Goal: Contribute content

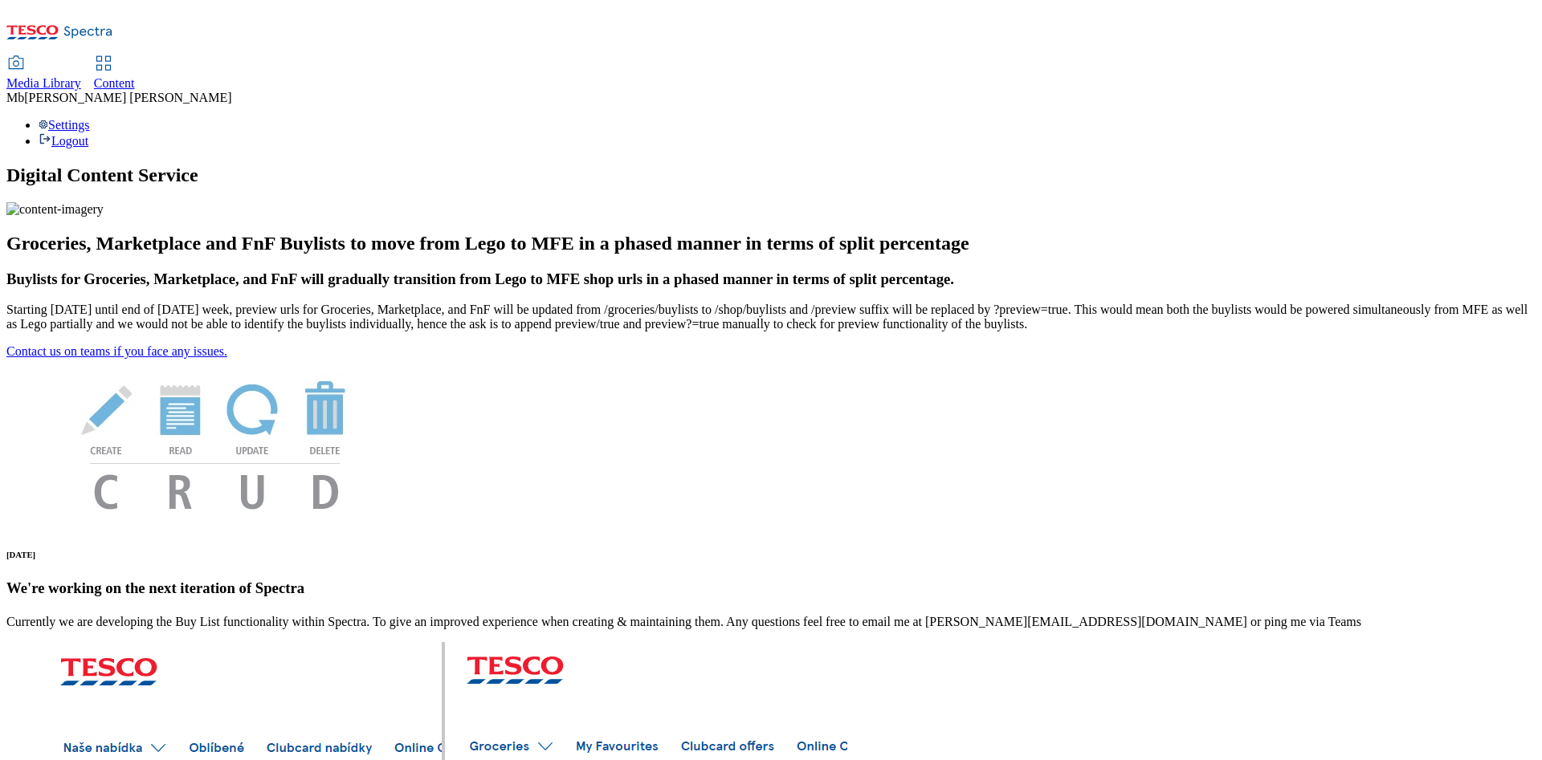
click at [135, 57] on link "Content" at bounding box center [114, 74] width 41 height 34
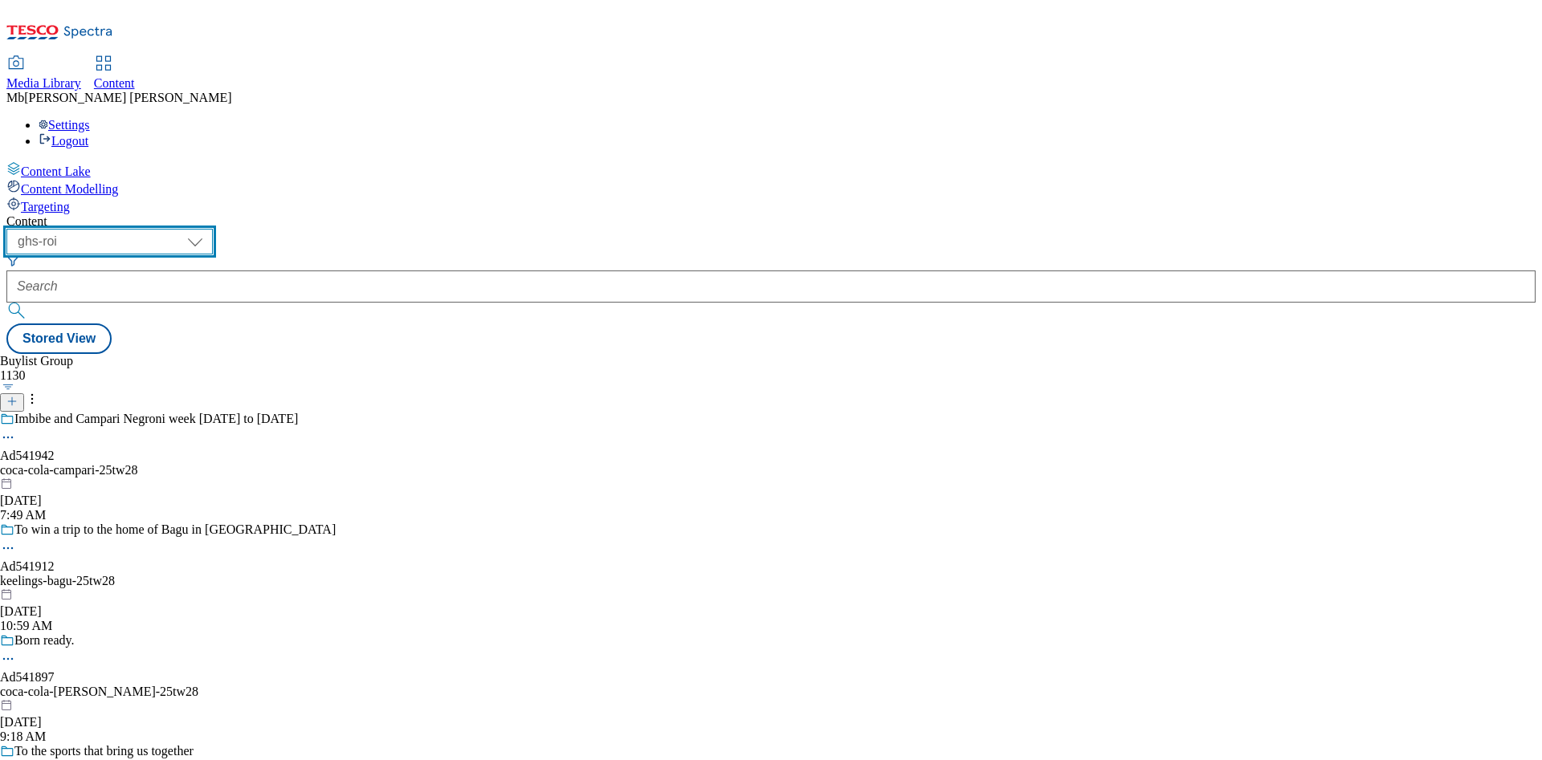
click at [213, 229] on select "ghs-roi ghs-uk" at bounding box center [109, 242] width 206 height 26
select select "ghs-uk"
click at [209, 229] on select "ghs-roi ghs-uk" at bounding box center [109, 242] width 206 height 26
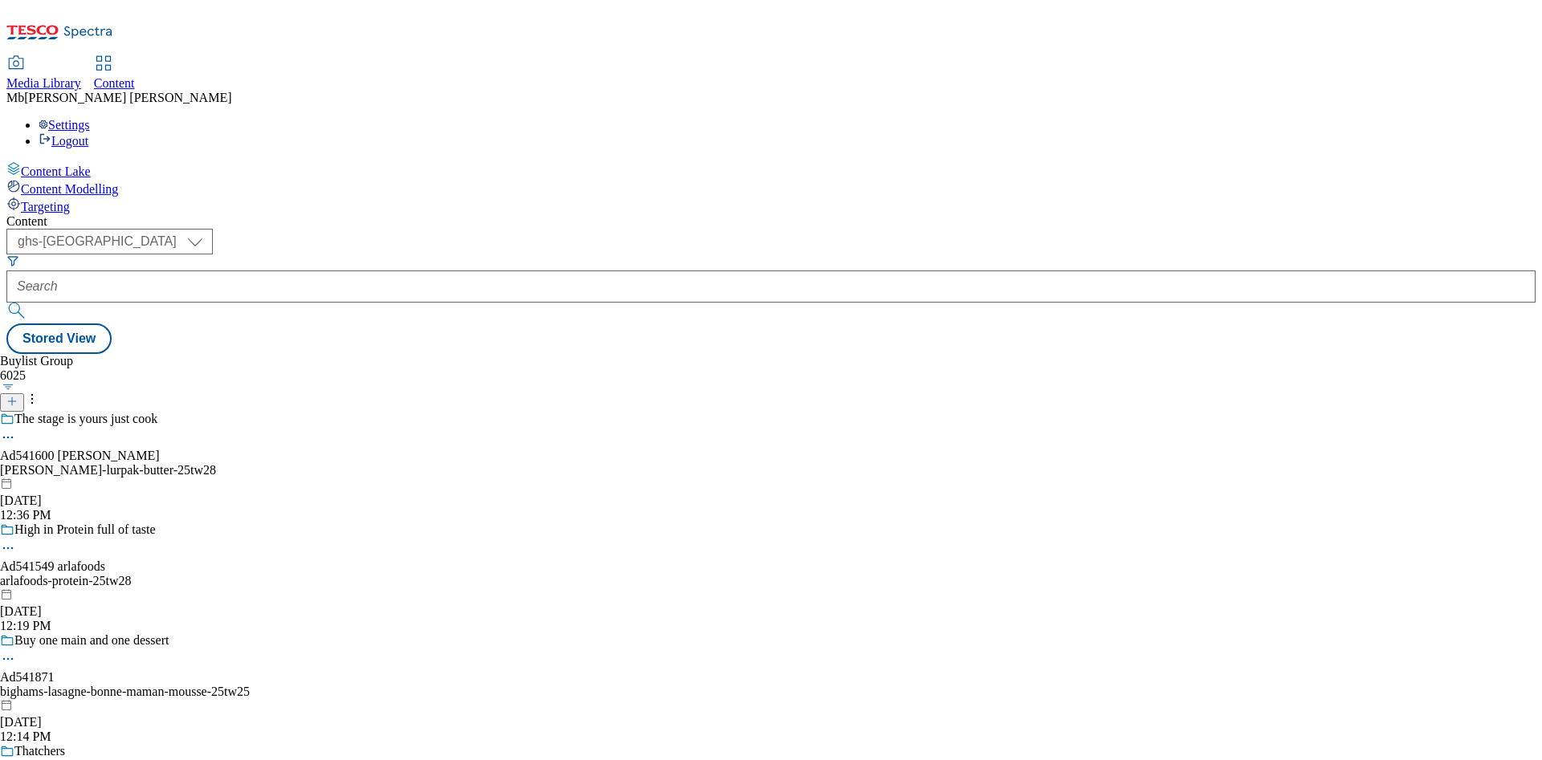
click at [70, 200] on span "Targeting" at bounding box center [45, 207] width 49 height 14
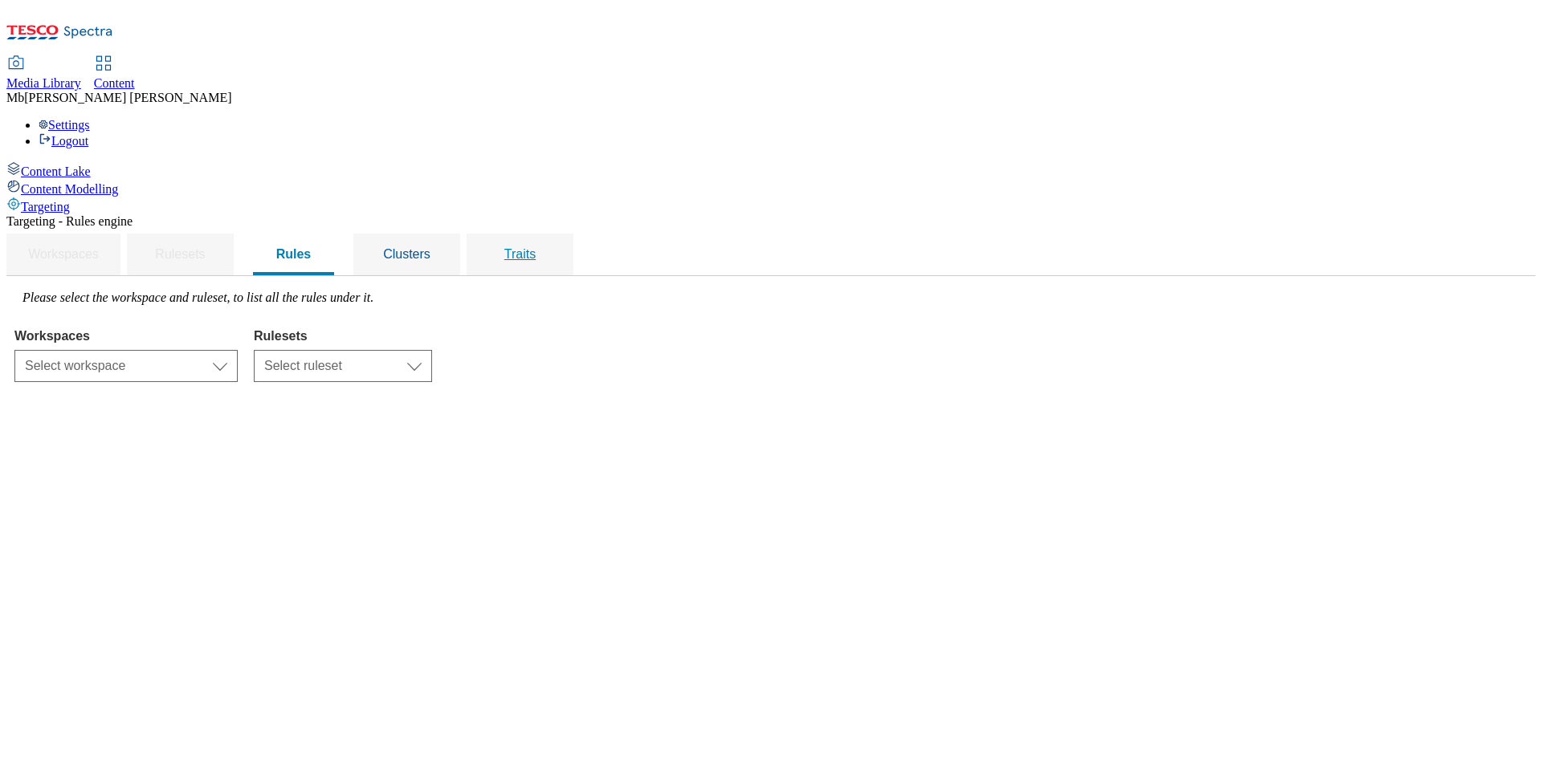
click at [554, 234] on div "Traits" at bounding box center [520, 255] width 68 height 42
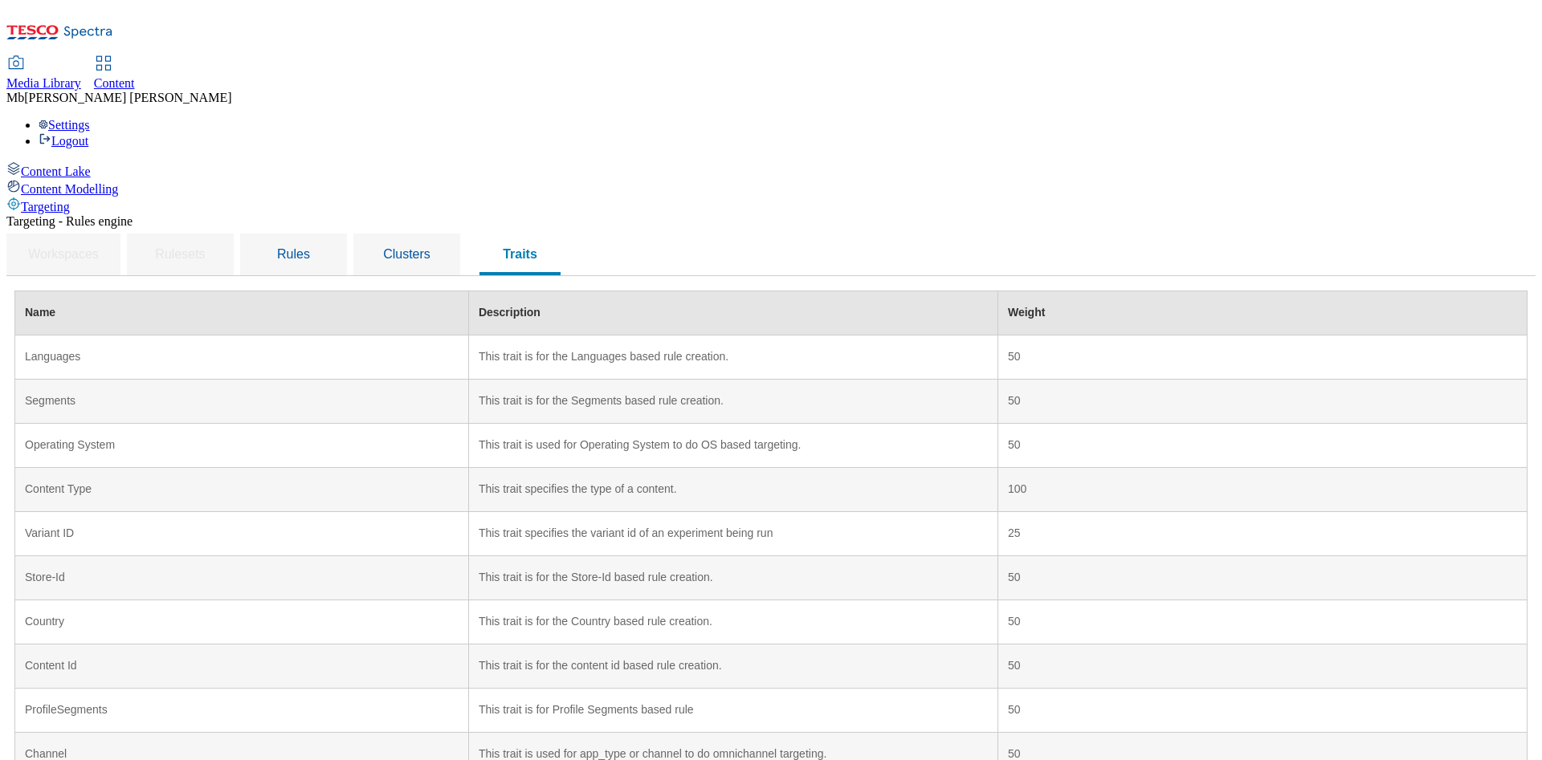
drag, startPoint x: 1541, startPoint y: 139, endPoint x: 1533, endPoint y: 112, distance: 27.7
click at [1533, 161] on div "Content Lake Content Modelling Targeting Targeting - Rules engine Workspaces Ru…" at bounding box center [770, 557] width 1529 height 793
click at [310, 247] on span "Rules" at bounding box center [293, 254] width 33 height 14
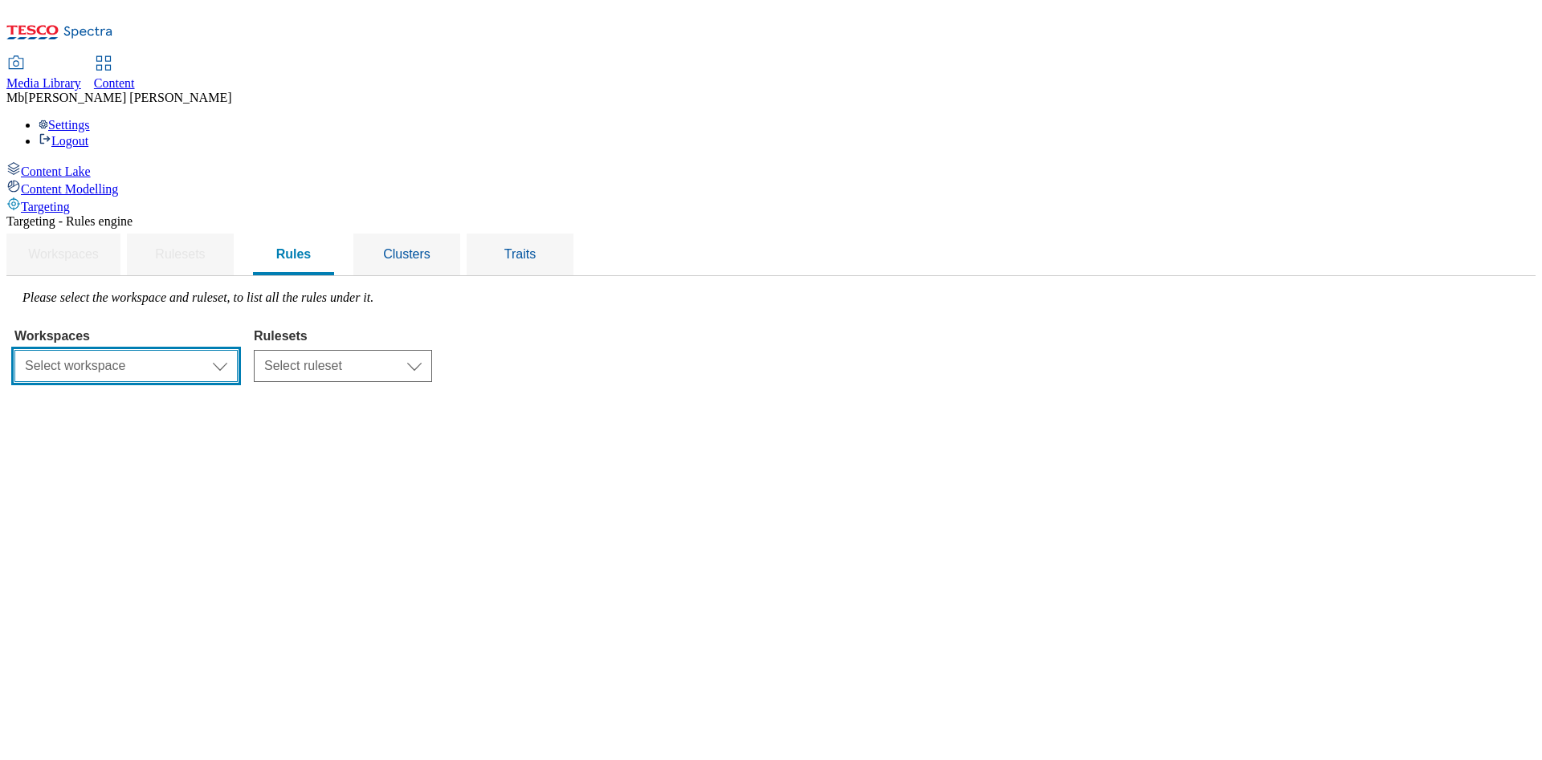
click at [238, 350] on select "Select workspace Content" at bounding box center [125, 366] width 223 height 32
select select "f510054f-adaa-4692-b570-80fa3897127a"
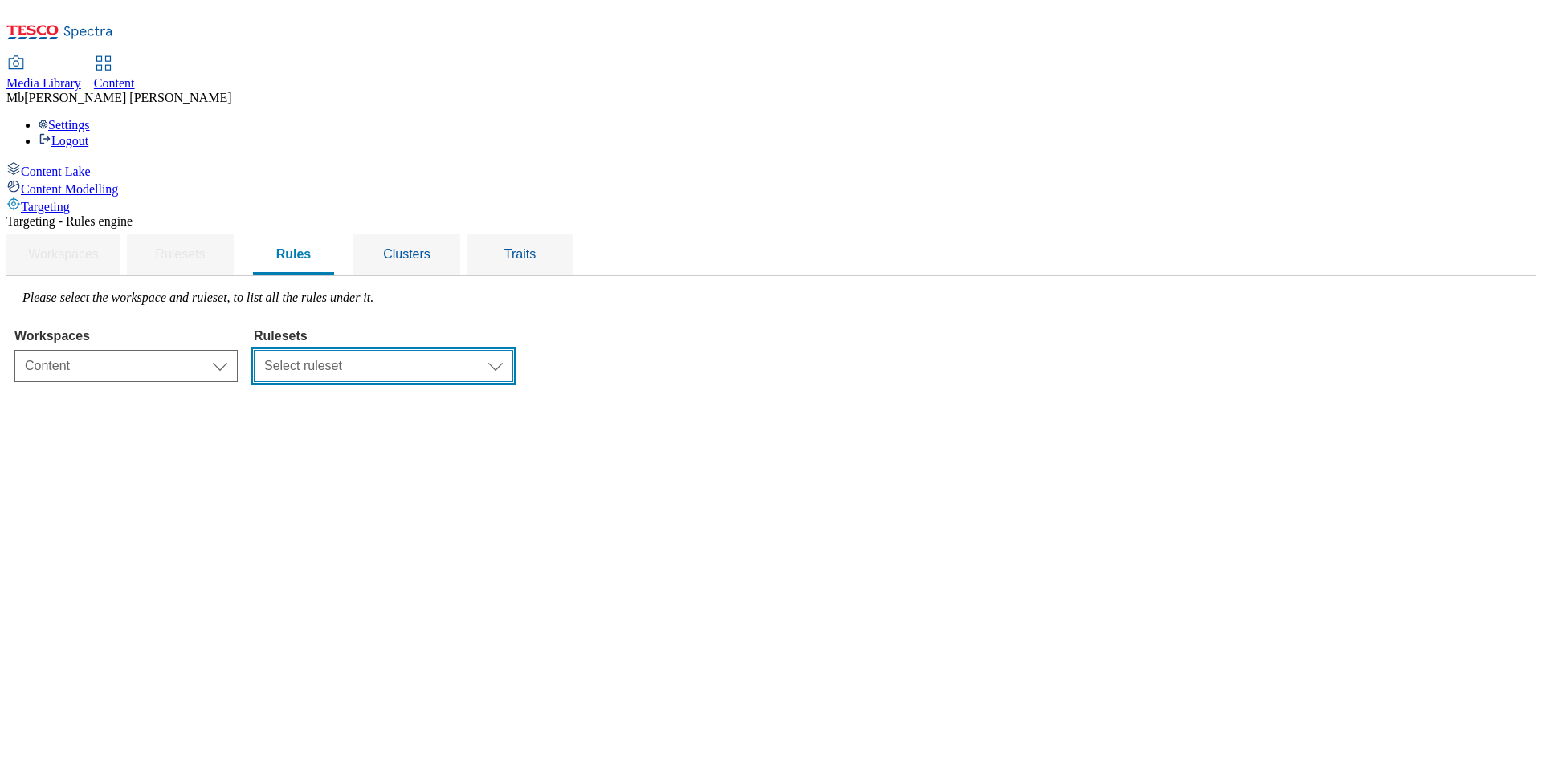
click at [513, 350] on select "Select ruleset clubcard-website ghs-roi ghs-uk" at bounding box center [383, 366] width 259 height 32
select select "48eb89cc-c22c-49b3-9be3-6f8cd5821d05"
click at [456, 350] on select "Select ruleset clubcard-website ghs-roi ghs-uk" at bounding box center [383, 366] width 259 height 32
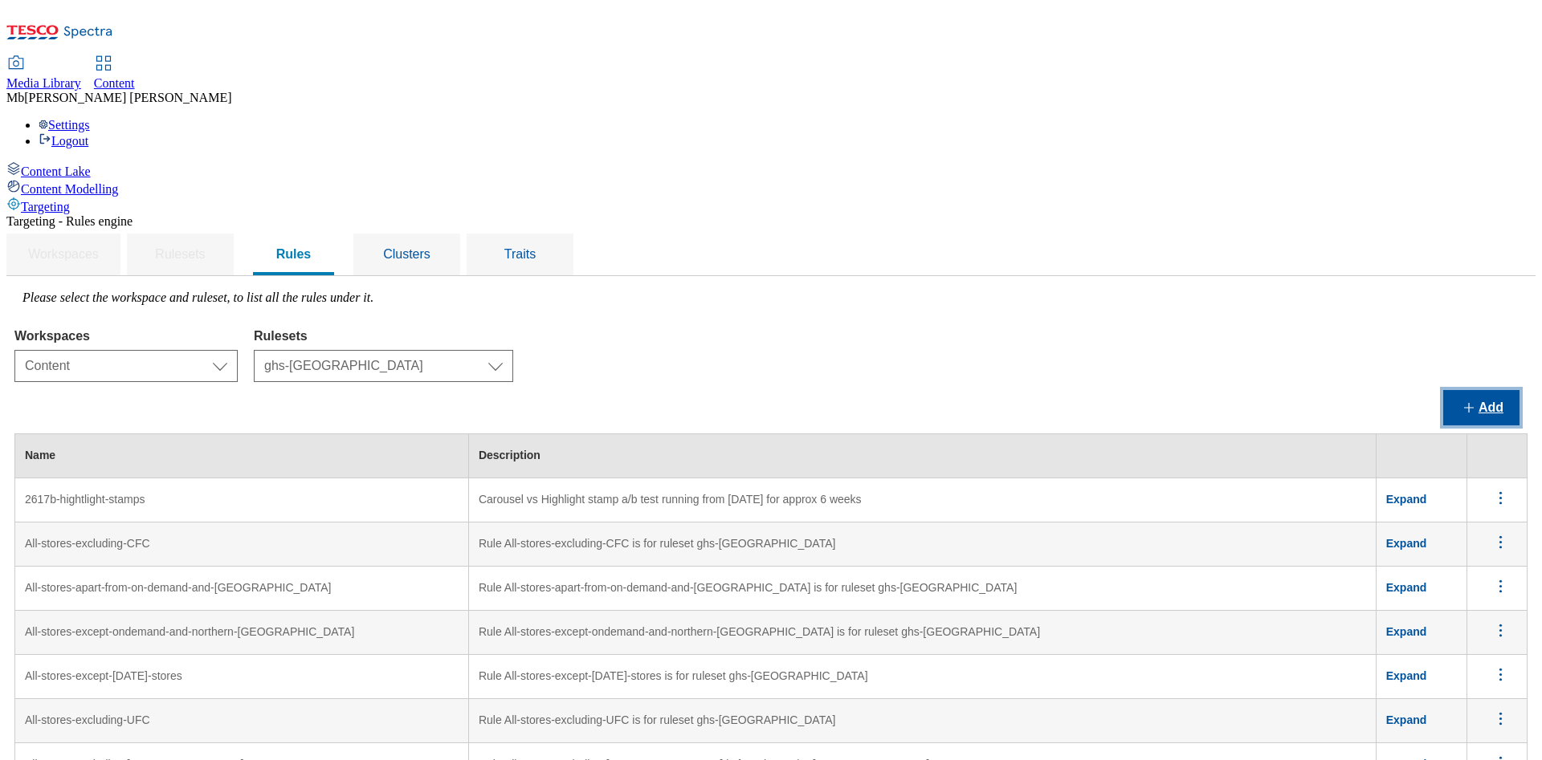
click at [1475, 390] on button "Add" at bounding box center [1481, 407] width 76 height 35
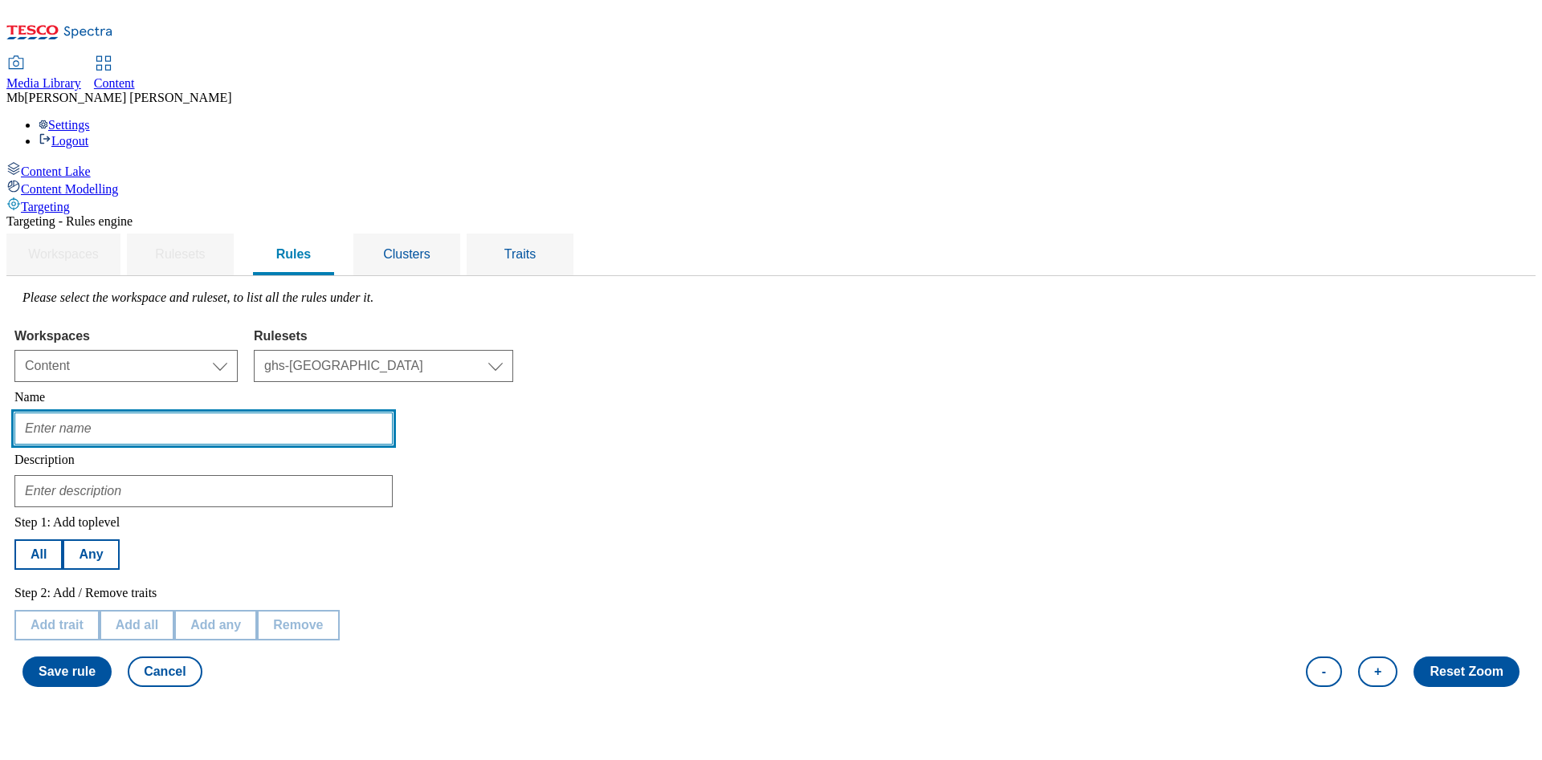
click at [384, 413] on input "text" at bounding box center [203, 429] width 378 height 32
type input "Mike B Test Faststats"
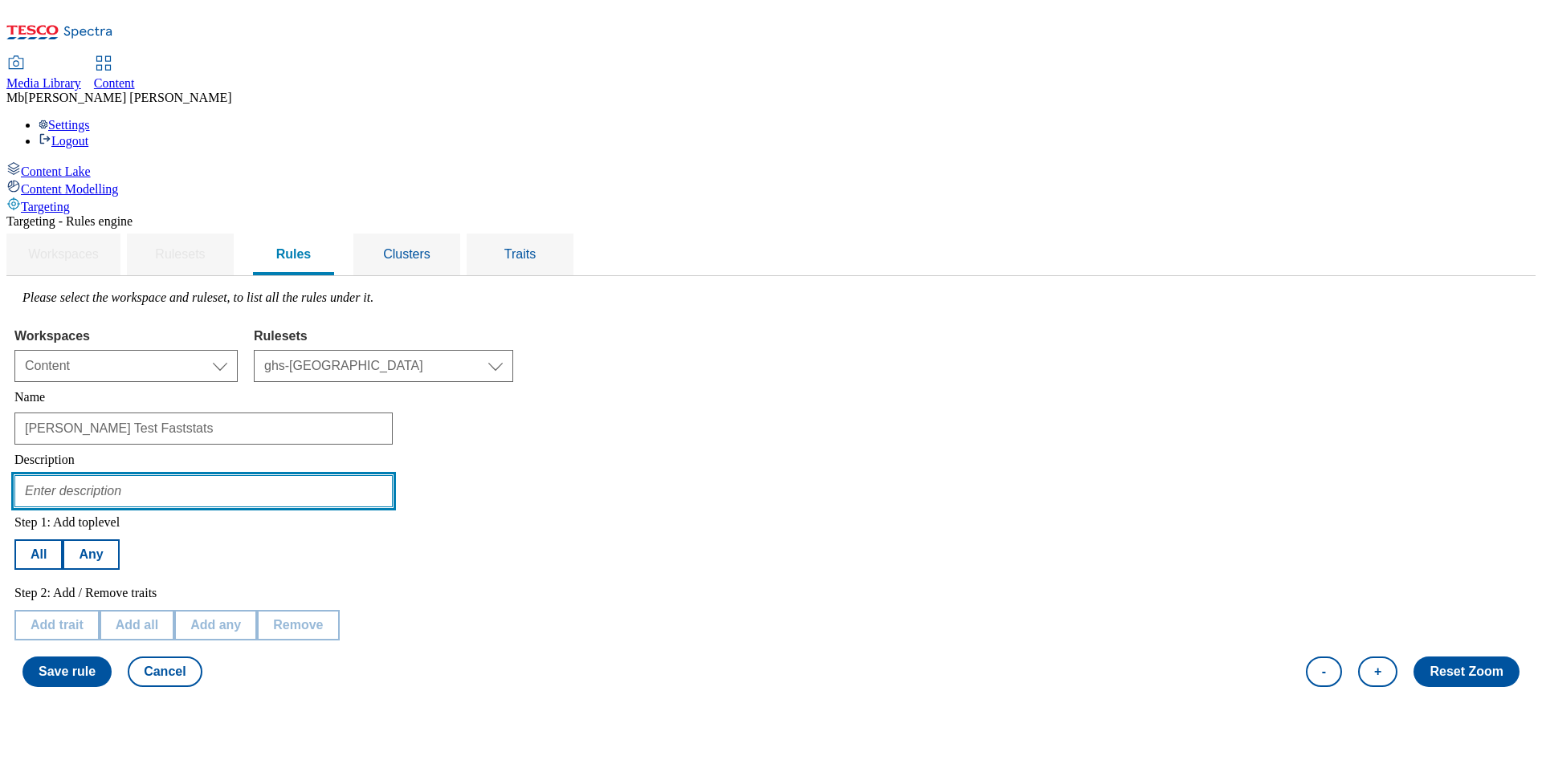
click at [349, 475] on input "text" at bounding box center [203, 491] width 378 height 32
click at [301, 475] on input "text" at bounding box center [203, 491] width 378 height 32
type input "S"
type input "w"
type input "S"
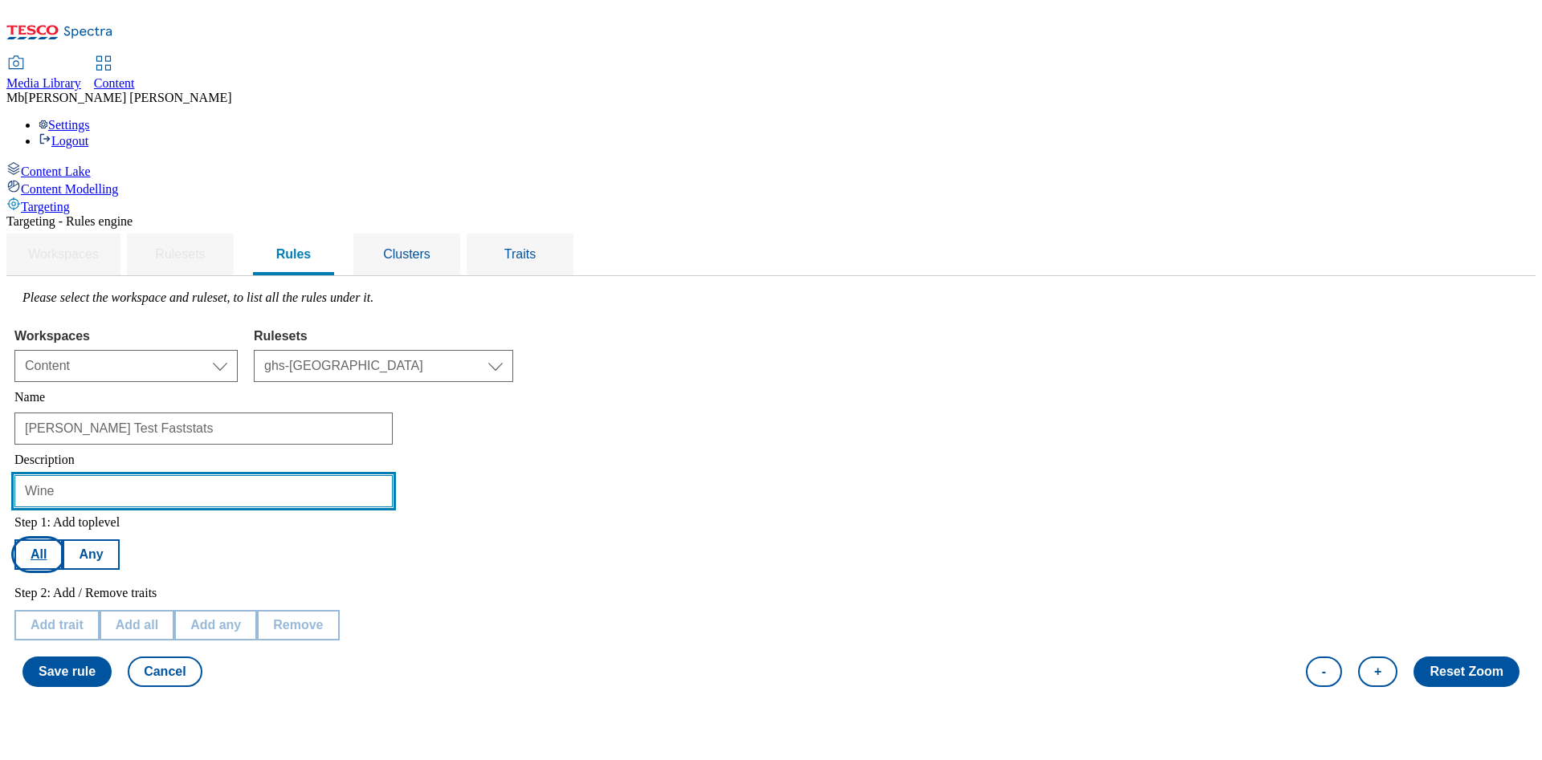
type input "Wine"
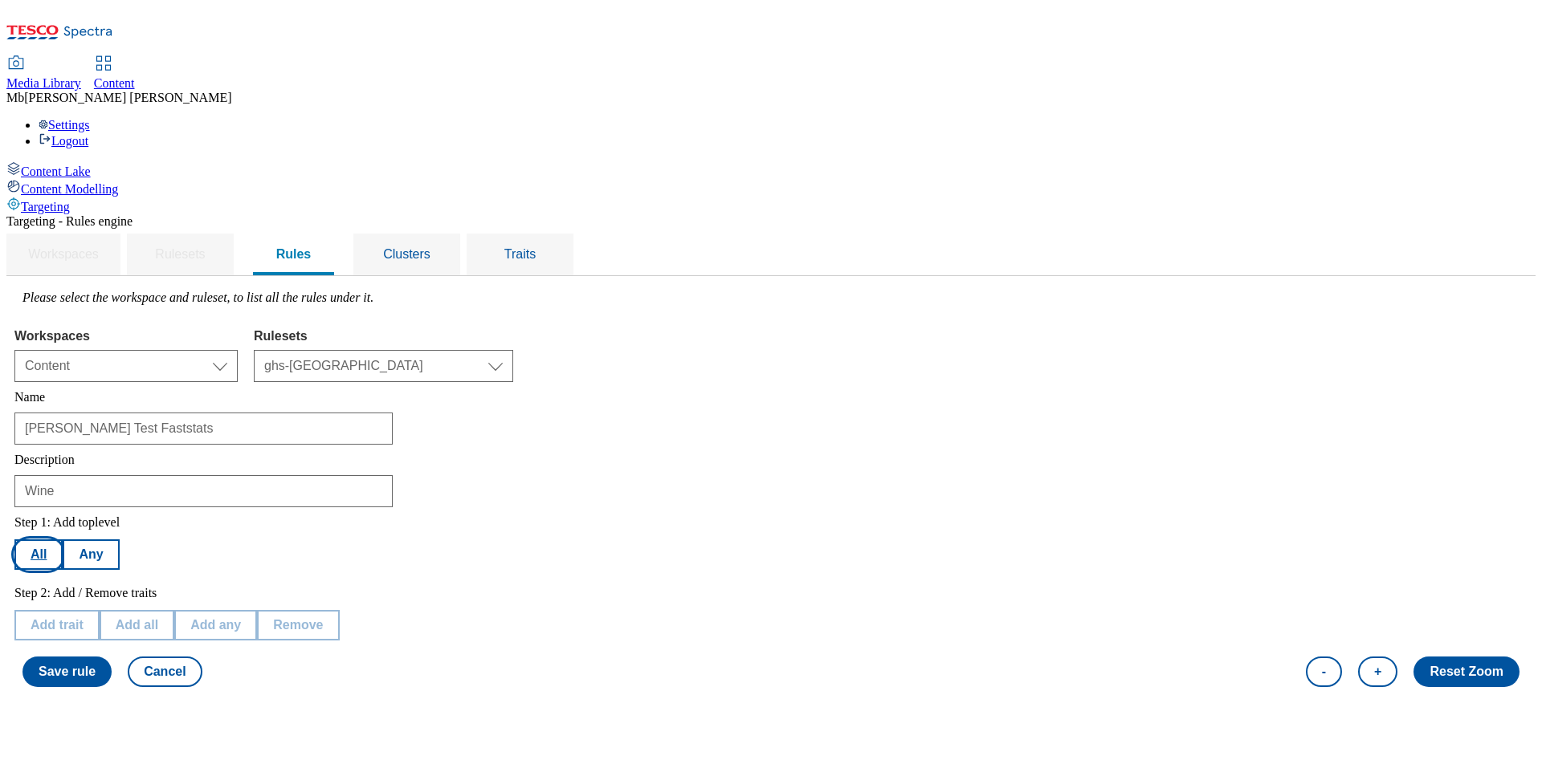
click at [63, 540] on button "All" at bounding box center [38, 555] width 48 height 31
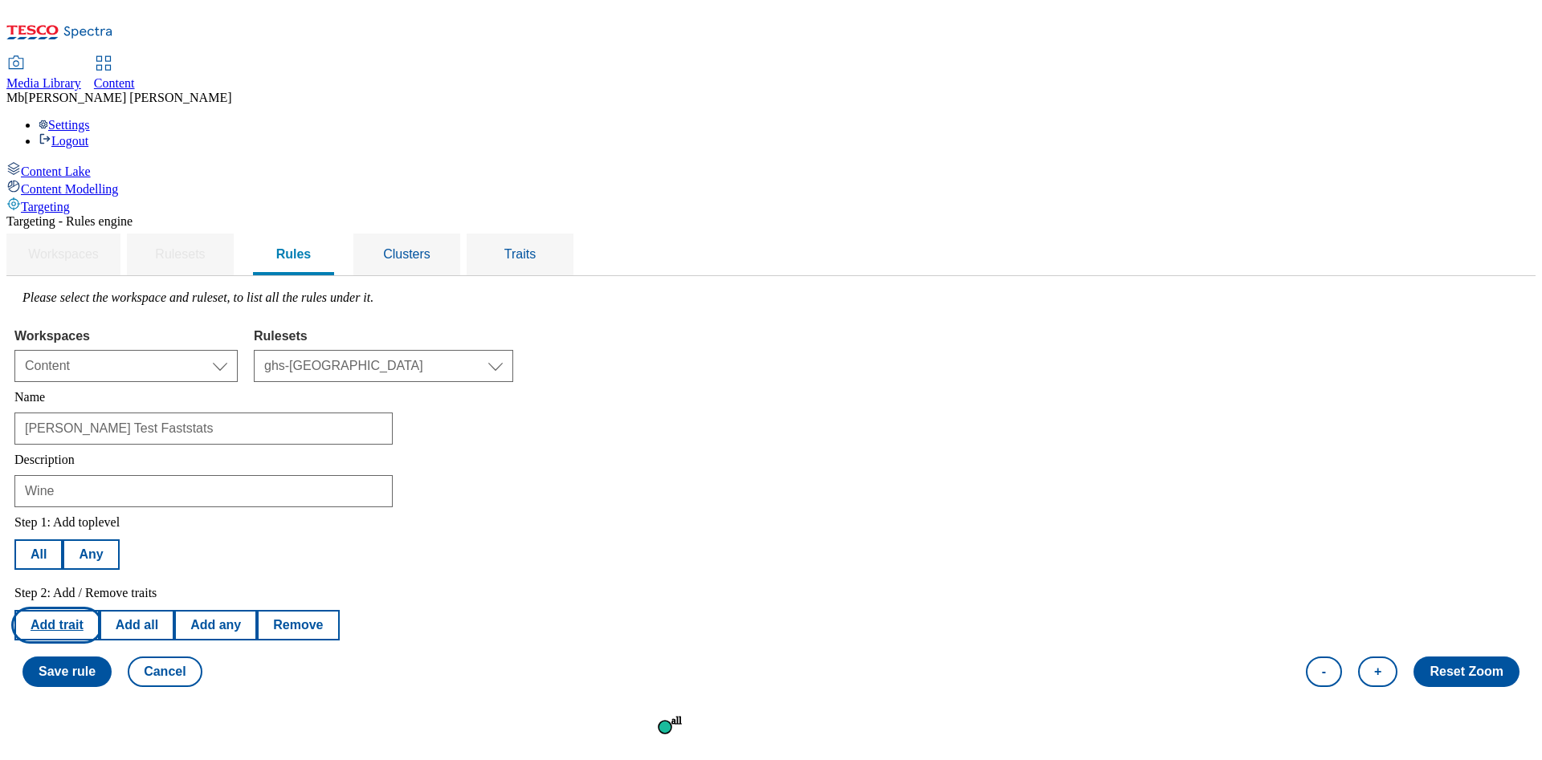
click at [100, 610] on button "Add trait" at bounding box center [56, 625] width 85 height 31
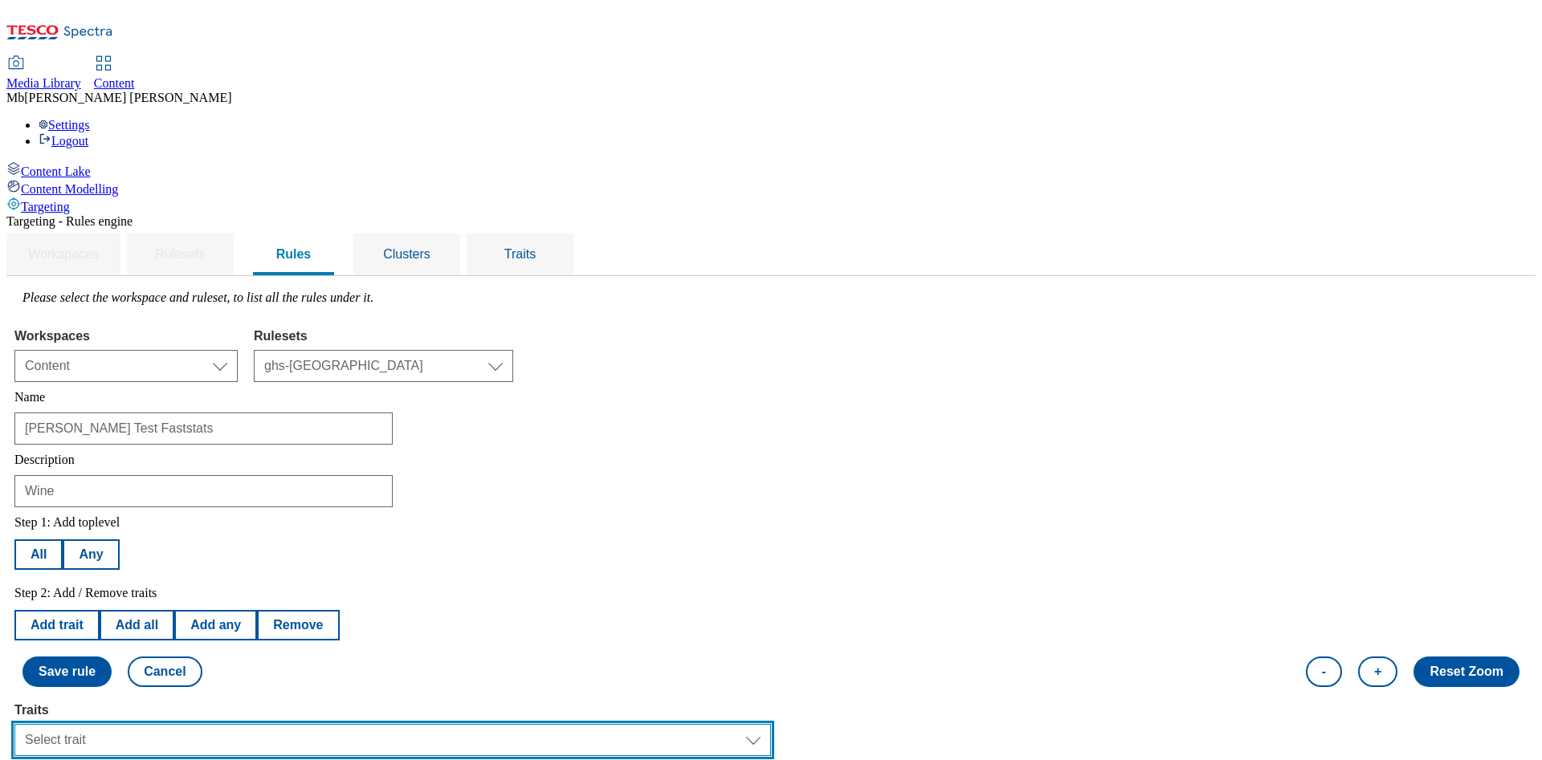
click at [464, 724] on select "Select trait Languages Segments Operating System Content Type Variant ID Store-…" at bounding box center [392, 740] width 756 height 32
select select "profileSegments"
click at [217, 724] on select "Select trait Languages Segments Operating System Content Type Variant ID Store-…" at bounding box center [392, 740] width 756 height 32
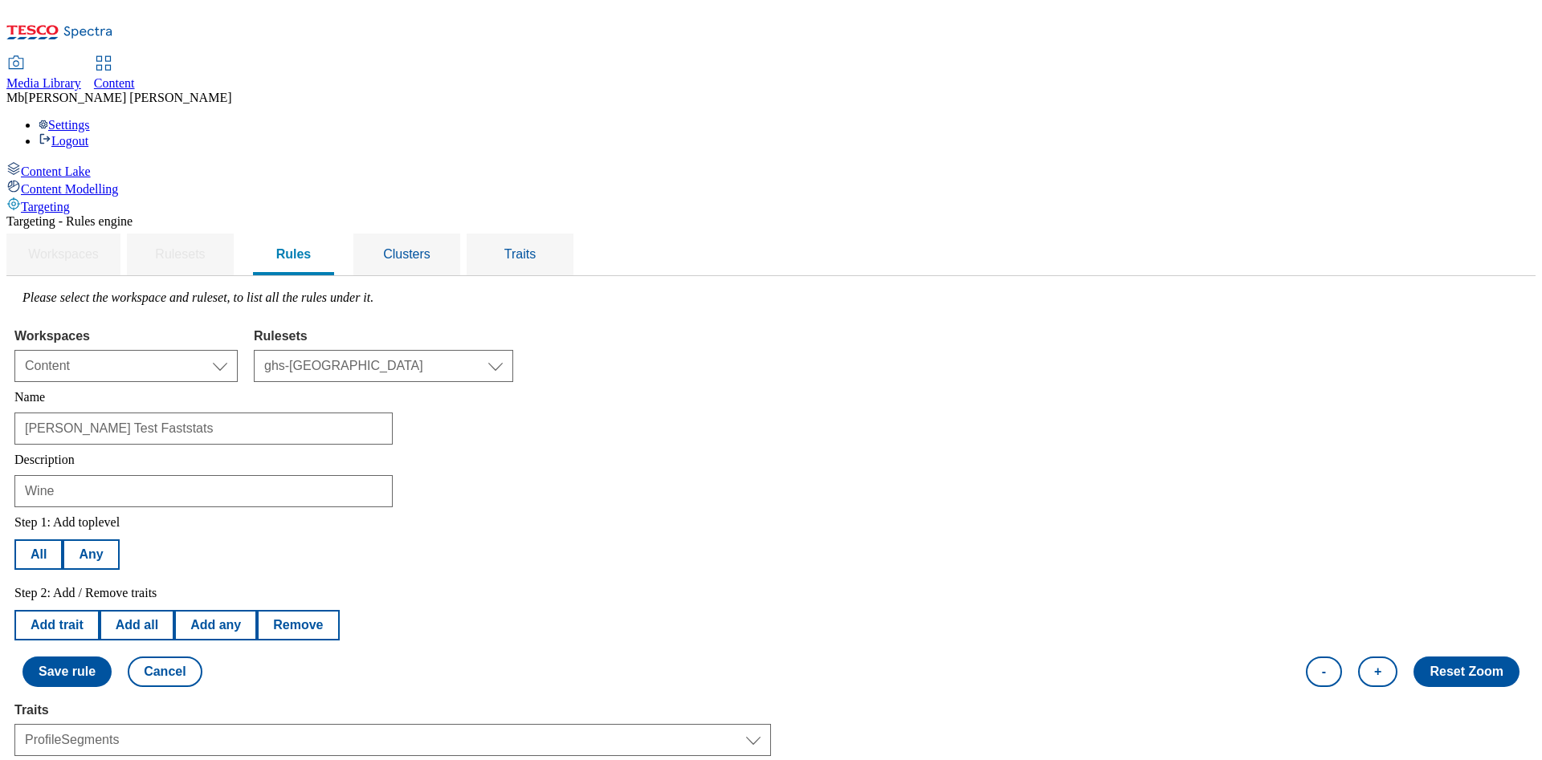
select select "equals"
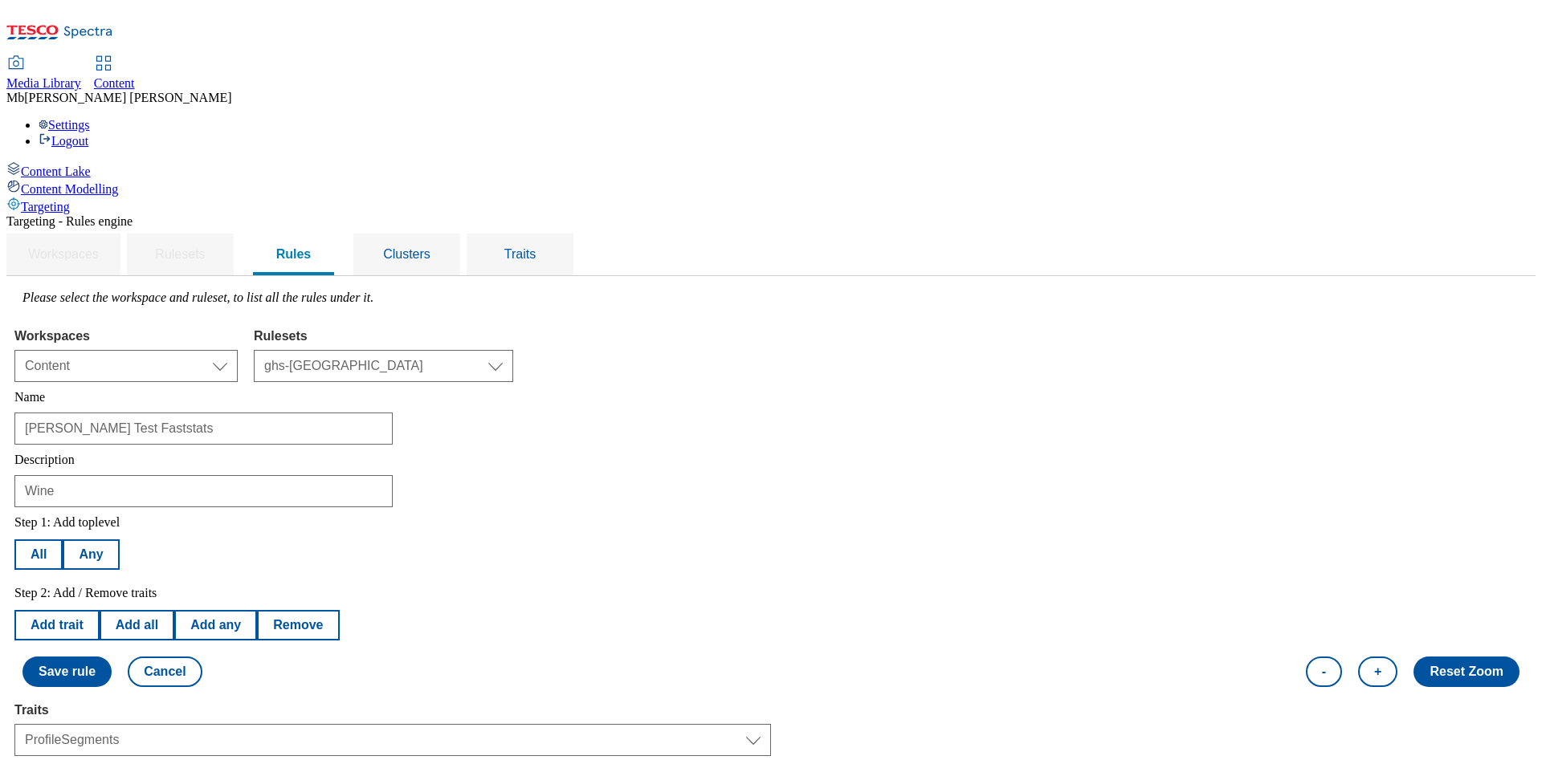
click at [1496, 508] on div "Step 1: Add toplevel All Any Step 2: Add / Remove traits Add trait Add all Add …" at bounding box center [770, 602] width 1513 height 188
select select "559f966e-0e9f-46ff-be09-b6ee1d07472d:true"
